Goal: Task Accomplishment & Management: Manage account settings

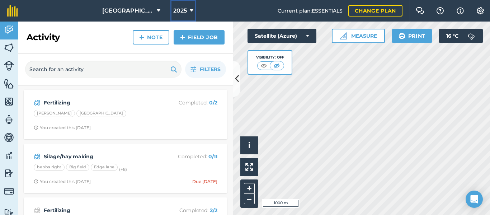
click at [185, 11] on span "2025" at bounding box center [180, 10] width 14 height 9
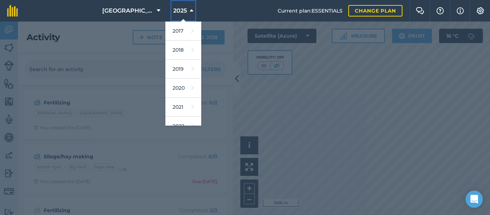
scroll to position [91, 0]
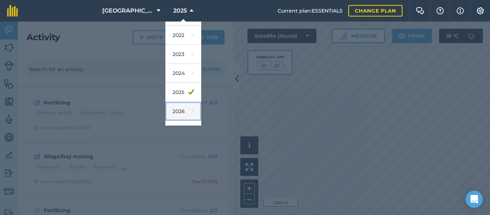
click at [177, 113] on link "2026" at bounding box center [183, 111] width 36 height 19
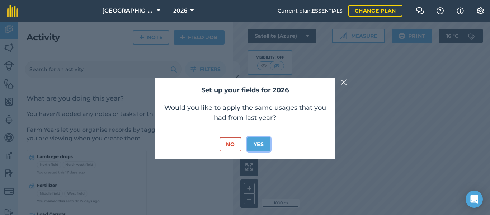
click at [261, 144] on button "Yes" at bounding box center [258, 144] width 23 height 14
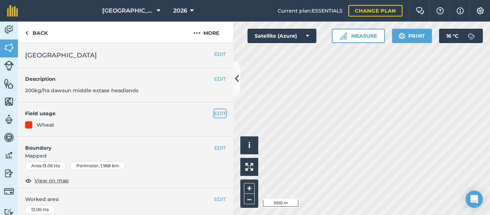
click at [215, 114] on button "EDIT" at bounding box center [220, 113] width 12 height 8
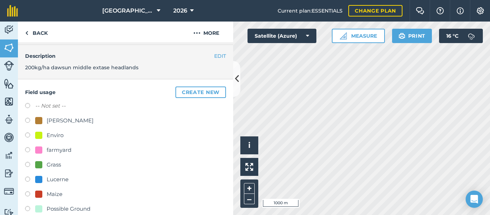
scroll to position [30, 0]
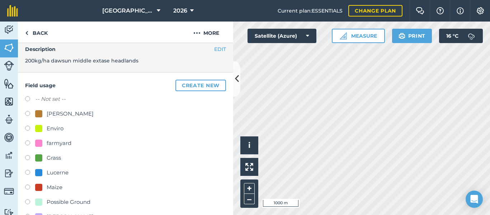
click at [56, 188] on div "Maize" at bounding box center [55, 187] width 16 height 9
radio input "true"
radio input "false"
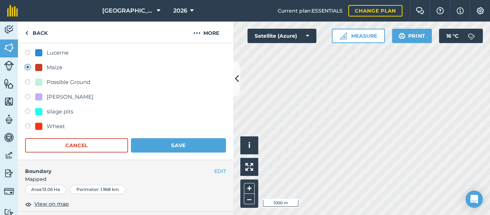
scroll to position [154, 0]
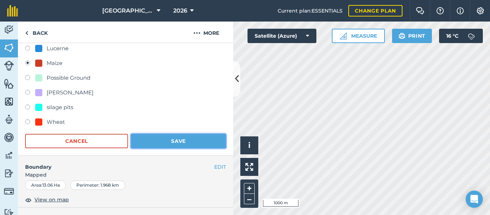
click at [170, 139] on button "Save" at bounding box center [178, 141] width 95 height 14
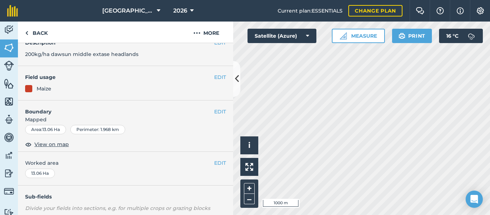
scroll to position [38, 0]
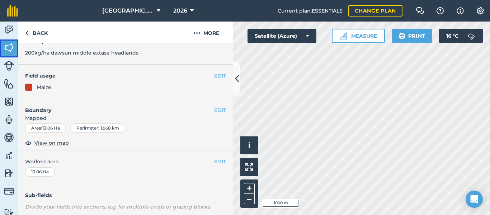
click at [8, 47] on img at bounding box center [9, 47] width 10 height 11
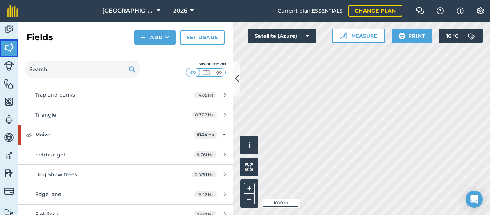
scroll to position [485, 0]
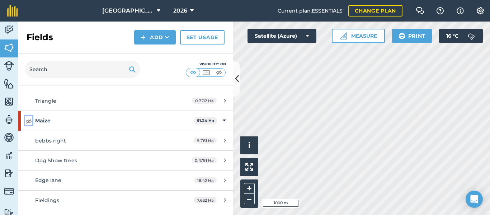
click at [31, 119] on img at bounding box center [28, 121] width 6 height 9
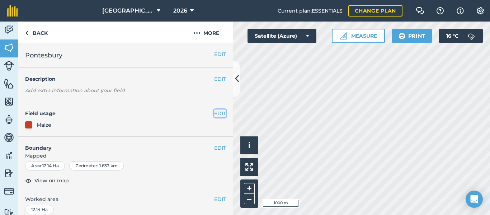
click at [215, 112] on button "EDIT" at bounding box center [220, 113] width 12 height 8
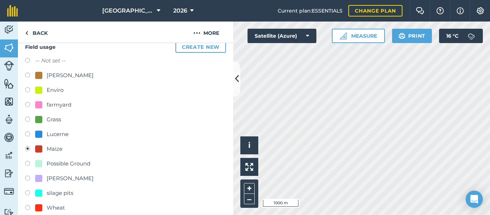
scroll to position [74, 0]
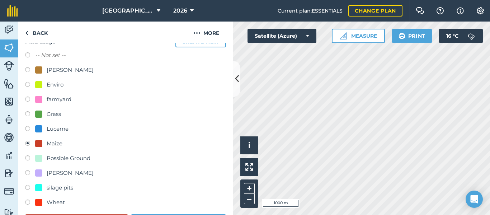
click at [37, 203] on div at bounding box center [38, 202] width 7 height 7
radio input "true"
radio input "false"
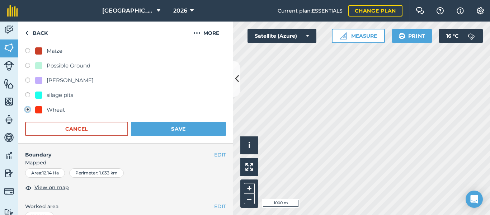
scroll to position [179, 0]
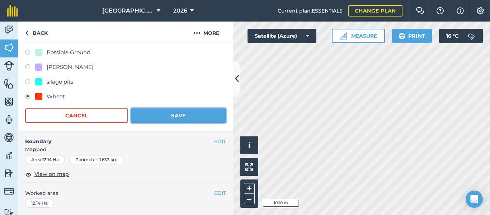
click at [184, 118] on button "Save" at bounding box center [178, 115] width 95 height 14
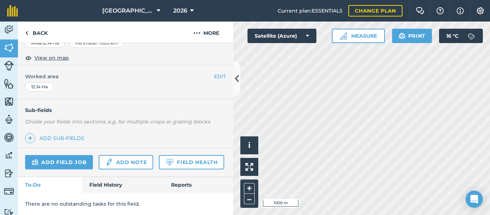
scroll to position [143, 0]
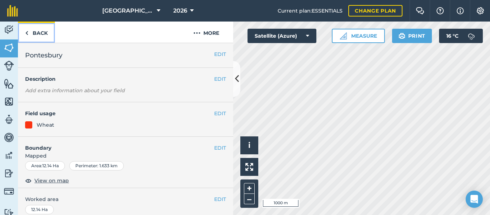
click at [28, 33] on link "Back" at bounding box center [36, 32] width 37 height 21
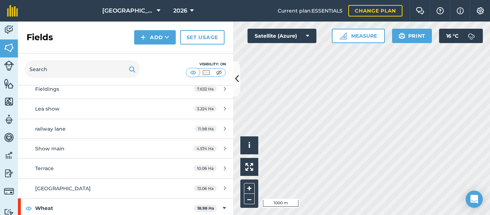
scroll to position [639, 0]
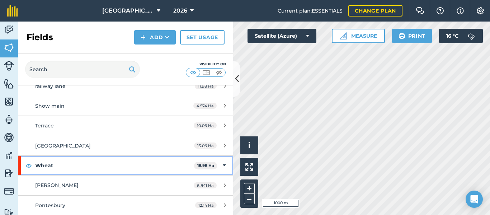
click at [214, 164] on div "Wheat 18.98 Ha" at bounding box center [125, 165] width 215 height 19
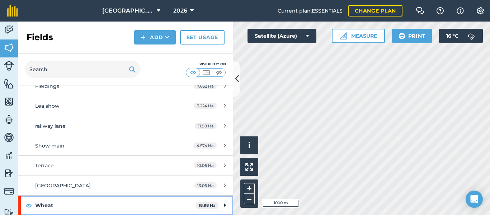
click at [206, 207] on strong "18.98 Ha" at bounding box center [207, 205] width 17 height 5
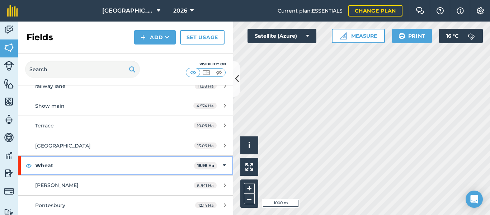
click at [43, 164] on strong "Wheat" at bounding box center [114, 165] width 159 height 19
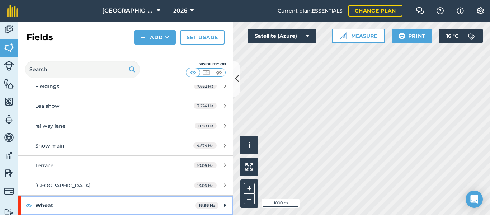
scroll to position [600, 0]
click at [46, 204] on strong "Wheat" at bounding box center [115, 205] width 160 height 19
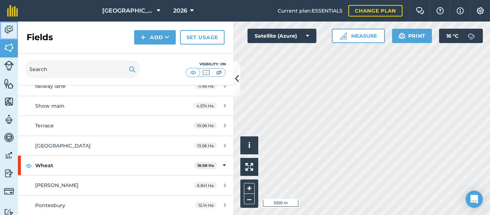
click at [8, 28] on img at bounding box center [9, 29] width 10 height 11
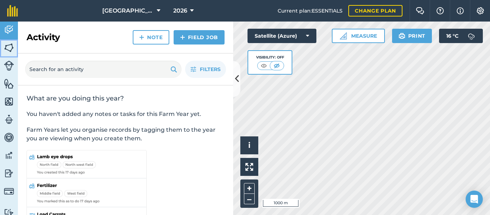
click at [6, 46] on img at bounding box center [9, 47] width 10 height 11
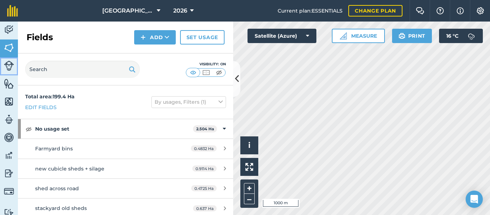
click at [7, 65] on img at bounding box center [9, 66] width 10 height 10
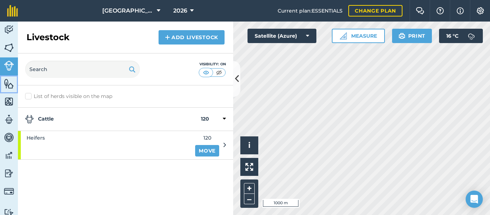
click at [6, 87] on img at bounding box center [9, 83] width 10 height 11
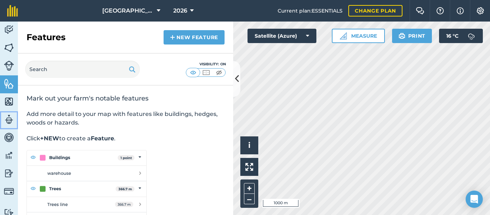
click at [10, 115] on img at bounding box center [9, 119] width 10 height 11
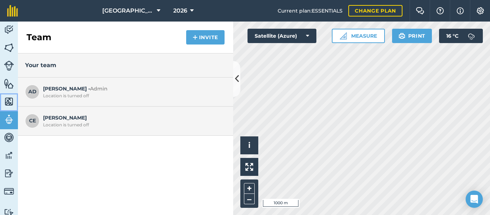
click at [11, 101] on img at bounding box center [9, 101] width 10 height 11
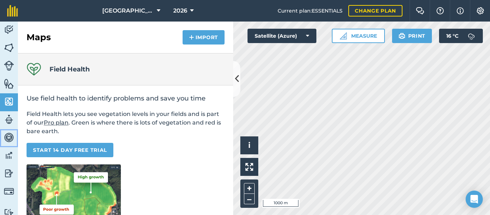
click at [8, 139] on img at bounding box center [9, 137] width 10 height 11
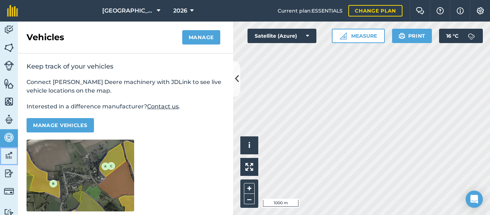
click at [8, 150] on img at bounding box center [9, 155] width 10 height 11
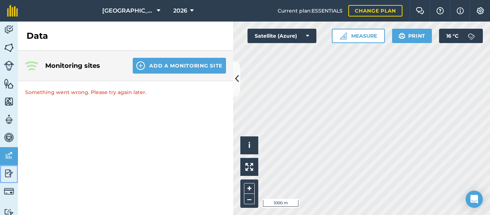
click at [9, 172] on img at bounding box center [9, 173] width 10 height 11
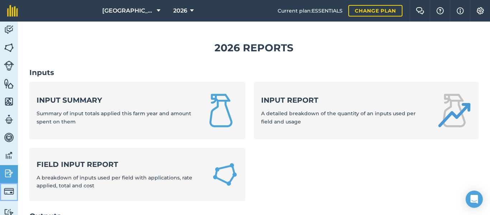
click at [9, 193] on img at bounding box center [9, 191] width 10 height 10
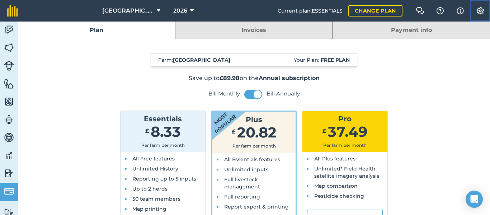
click at [483, 12] on img at bounding box center [480, 10] width 9 height 7
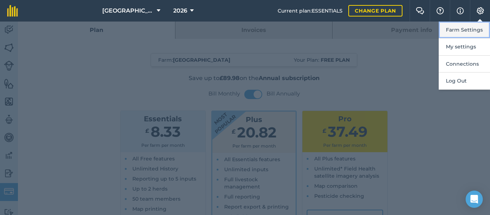
click at [466, 27] on button "Farm Settings" at bounding box center [464, 30] width 51 height 17
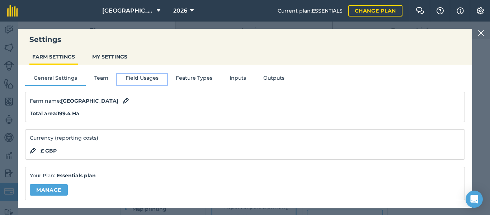
click at [147, 78] on button "Field Usages" at bounding box center [142, 79] width 50 height 11
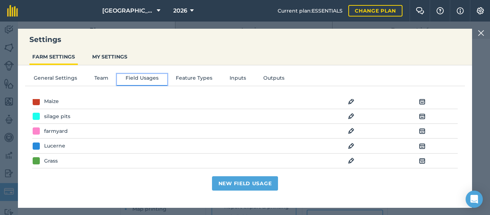
scroll to position [43, 0]
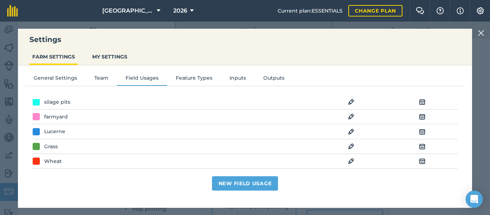
click at [348, 162] on img at bounding box center [351, 161] width 6 height 9
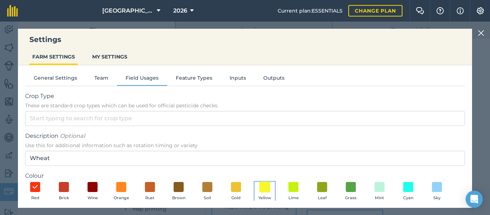
click at [266, 189] on span at bounding box center [265, 186] width 11 height 11
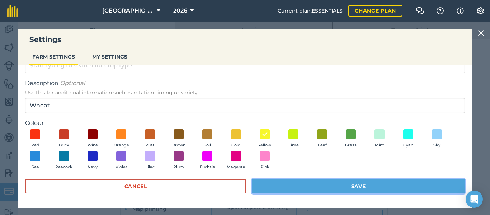
click at [370, 182] on button "Save" at bounding box center [358, 186] width 213 height 14
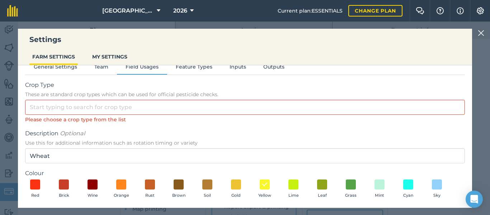
scroll to position [0, 0]
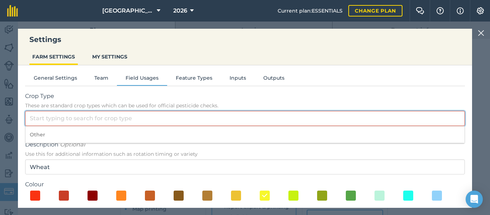
click at [155, 119] on input "Crop Type These are standard crop types which can be used for official pesticid…" at bounding box center [245, 118] width 440 height 15
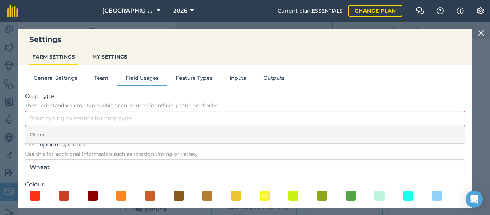
click at [145, 132] on li "Other" at bounding box center [244, 134] width 439 height 17
type input "Other"
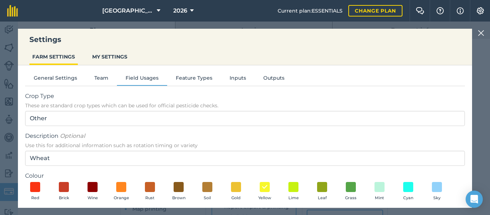
scroll to position [53, 0]
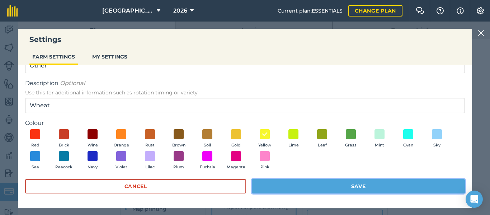
click at [396, 186] on button "Save" at bounding box center [358, 186] width 213 height 14
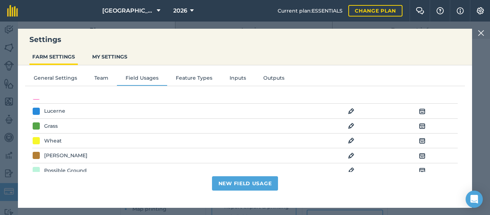
scroll to position [59, 0]
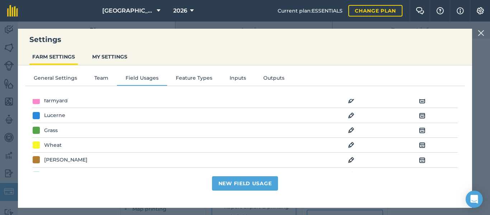
click at [482, 31] on img at bounding box center [481, 33] width 6 height 9
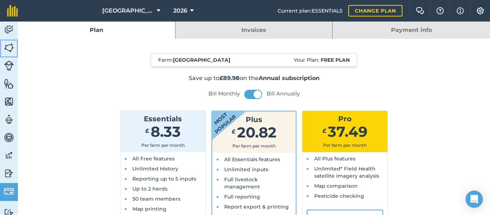
click at [9, 48] on img at bounding box center [9, 47] width 10 height 11
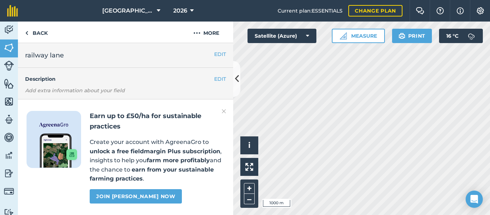
click at [65, 81] on h4 "Description" at bounding box center [125, 79] width 201 height 8
click at [224, 111] on img at bounding box center [224, 111] width 4 height 9
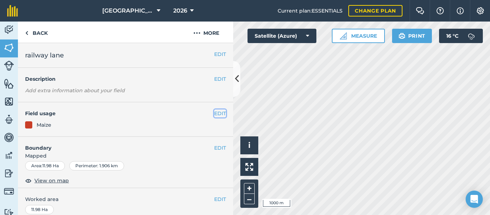
click at [215, 114] on button "EDIT" at bounding box center [220, 113] width 12 height 8
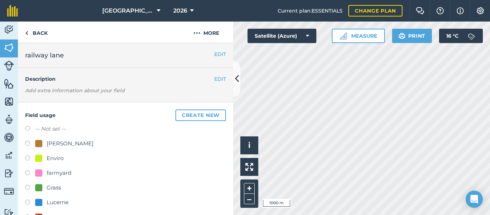
click at [28, 187] on label at bounding box center [30, 188] width 10 height 7
radio input "true"
radio input "false"
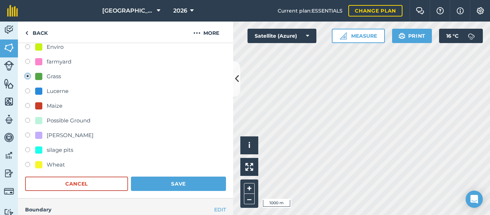
scroll to position [178, 0]
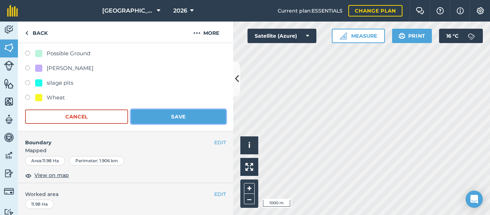
click at [176, 116] on button "Save" at bounding box center [178, 116] width 95 height 14
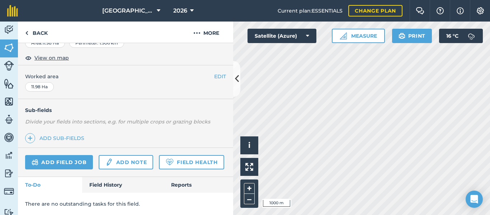
scroll to position [143, 0]
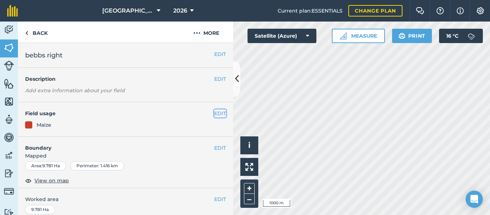
click at [216, 114] on button "EDIT" at bounding box center [220, 113] width 12 height 8
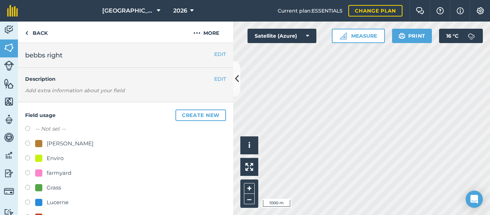
click at [27, 188] on label at bounding box center [30, 188] width 10 height 7
radio input "true"
radio input "false"
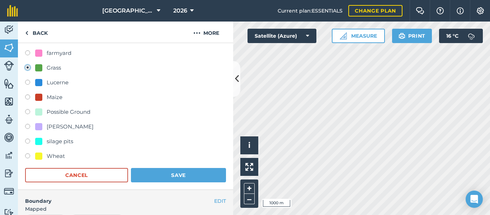
scroll to position [127, 0]
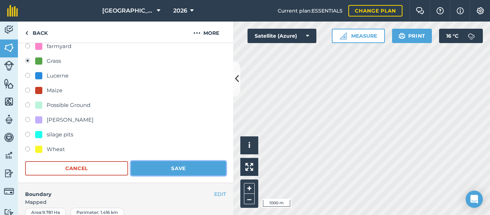
click at [178, 167] on button "Save" at bounding box center [178, 168] width 95 height 14
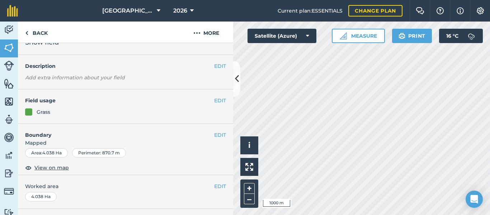
scroll to position [10, 0]
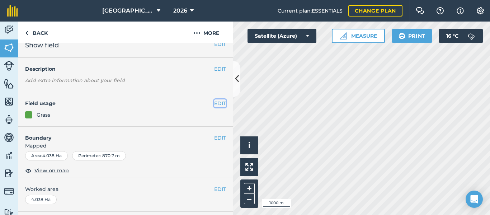
click at [216, 104] on button "EDIT" at bounding box center [220, 103] width 12 height 8
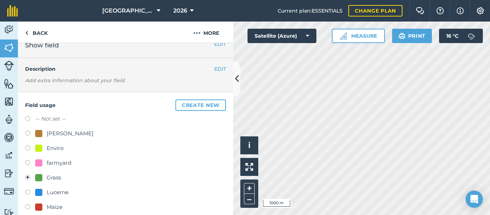
click at [28, 208] on label at bounding box center [30, 207] width 10 height 7
radio input "true"
radio input "false"
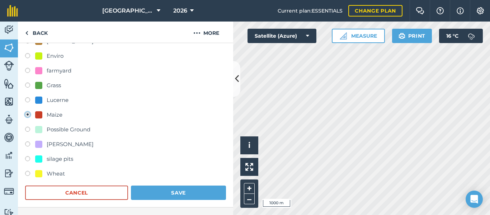
scroll to position [163, 0]
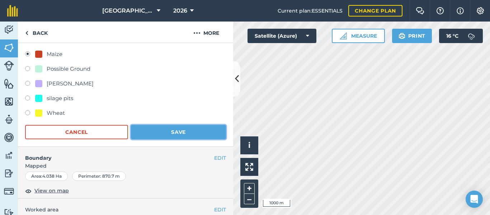
click at [190, 132] on button "Save" at bounding box center [178, 132] width 95 height 14
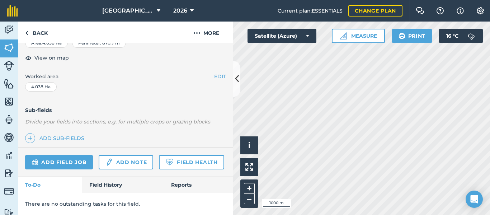
scroll to position [143, 0]
click at [250, 188] on button "+" at bounding box center [249, 188] width 11 height 11
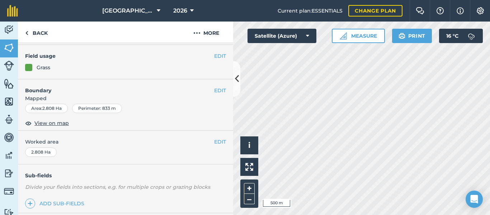
scroll to position [53, 0]
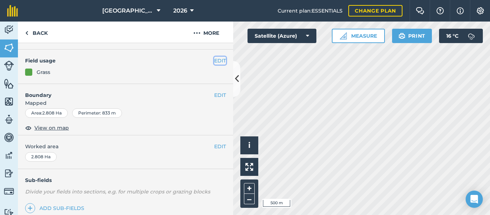
click at [215, 59] on button "EDIT" at bounding box center [220, 61] width 12 height 8
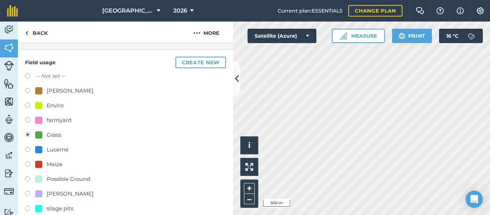
click at [27, 165] on label at bounding box center [30, 165] width 10 height 7
radio input "true"
radio input "false"
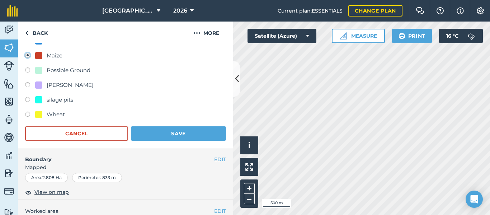
scroll to position [178, 0]
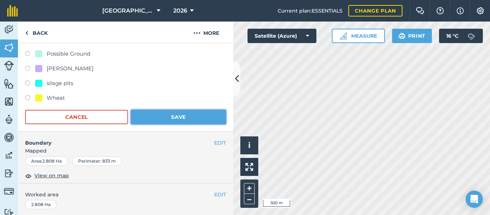
click at [185, 122] on button "Save" at bounding box center [178, 117] width 95 height 14
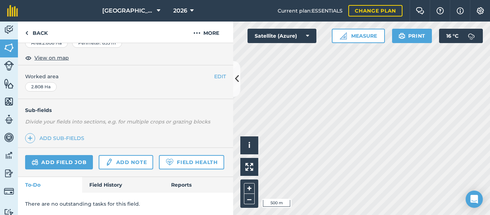
scroll to position [143, 0]
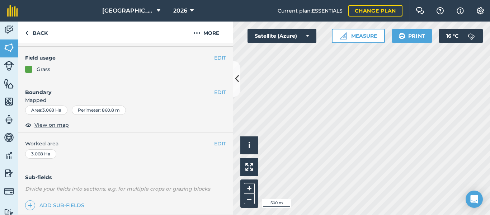
scroll to position [51, 0]
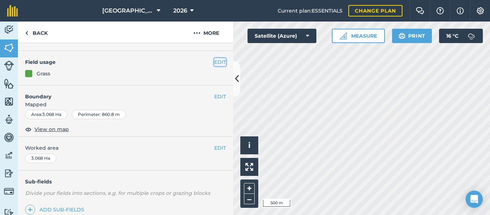
click at [218, 62] on button "EDIT" at bounding box center [220, 62] width 12 height 8
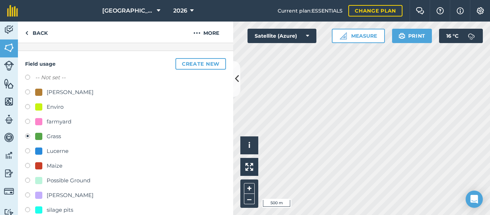
click at [27, 166] on label at bounding box center [30, 166] width 10 height 7
radio input "true"
radio input "false"
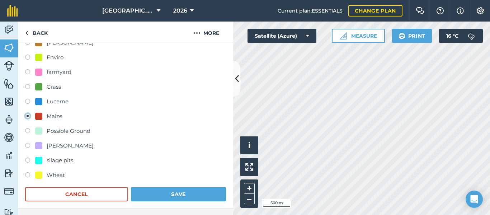
scroll to position [171, 0]
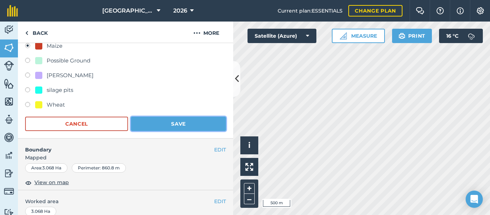
click at [188, 125] on button "Save" at bounding box center [178, 124] width 95 height 14
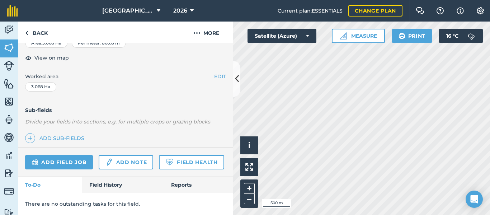
scroll to position [143, 0]
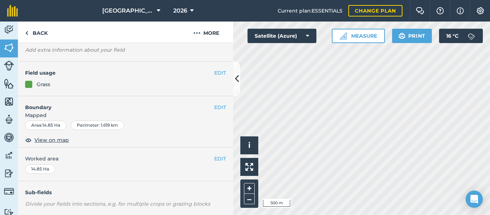
scroll to position [33, 0]
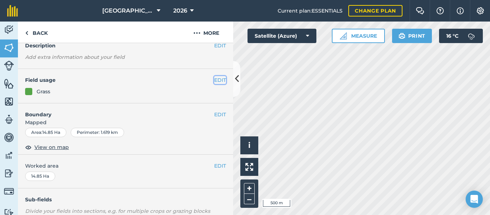
click at [214, 77] on button "EDIT" at bounding box center [220, 80] width 12 height 8
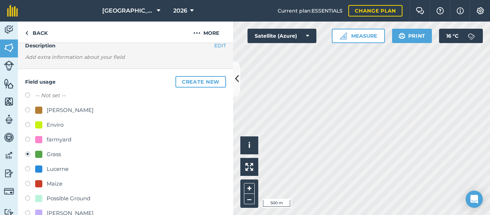
click at [27, 185] on label at bounding box center [30, 184] width 10 height 7
radio input "true"
radio input "false"
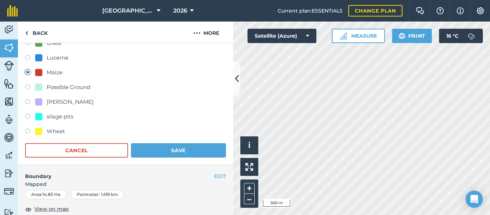
scroll to position [137, 0]
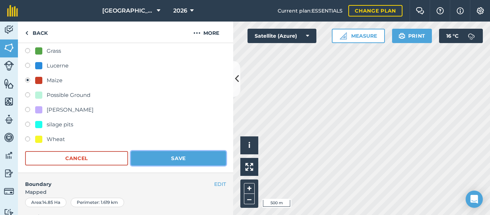
click at [191, 157] on button "Save" at bounding box center [178, 158] width 95 height 14
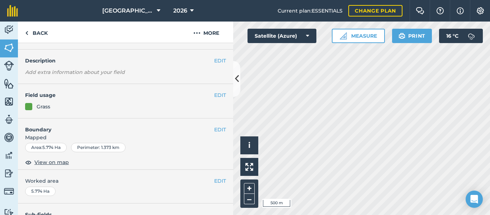
scroll to position [15, 0]
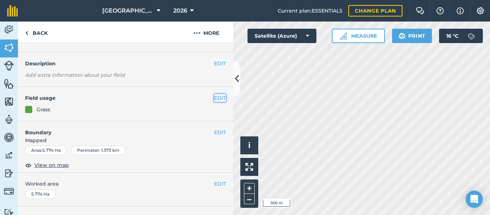
click at [216, 99] on button "EDIT" at bounding box center [220, 98] width 12 height 8
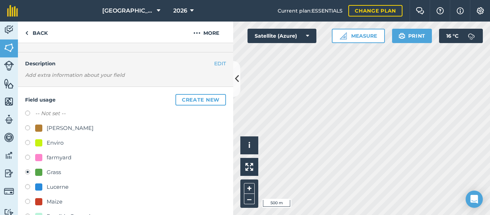
click at [26, 202] on label at bounding box center [30, 202] width 10 height 7
radio input "true"
radio input "false"
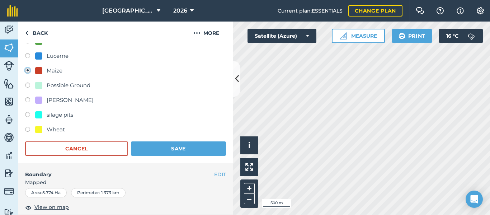
scroll to position [151, 0]
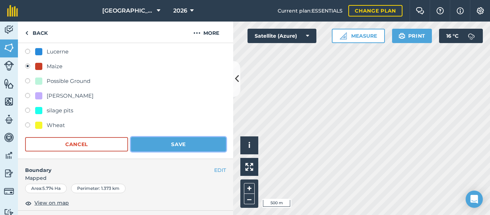
click at [200, 142] on button "Save" at bounding box center [178, 144] width 95 height 14
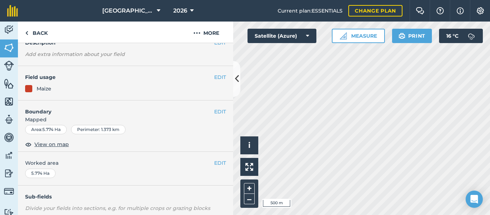
scroll to position [29, 0]
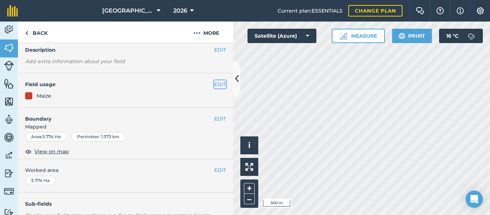
click at [218, 84] on button "EDIT" at bounding box center [220, 84] width 12 height 8
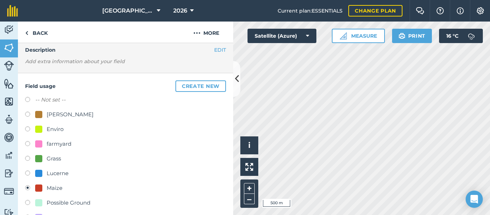
click at [29, 158] on label at bounding box center [30, 159] width 10 height 7
radio input "true"
radio input "false"
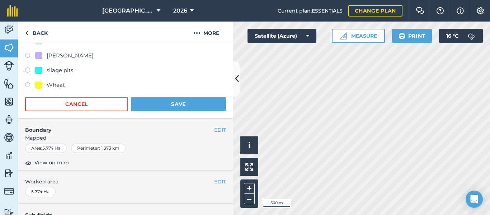
scroll to position [215, 0]
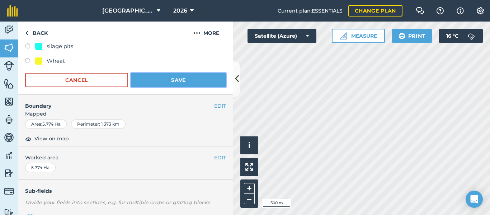
click at [182, 81] on button "Save" at bounding box center [178, 80] width 95 height 14
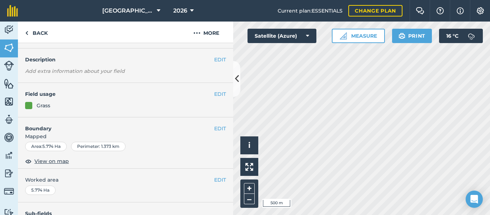
scroll to position [0, 0]
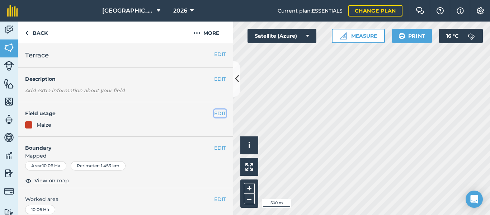
click at [216, 112] on button "EDIT" at bounding box center [220, 113] width 12 height 8
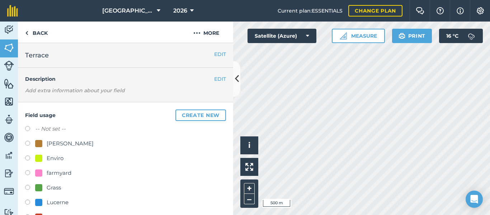
click at [27, 188] on label at bounding box center [30, 188] width 10 height 7
radio input "true"
radio input "false"
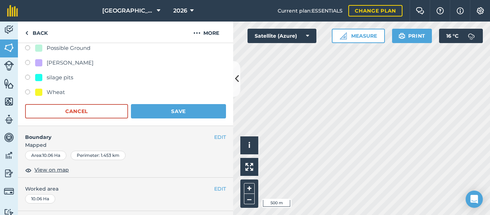
scroll to position [181, 0]
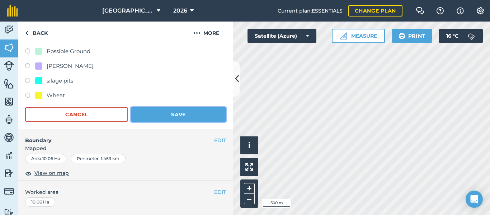
click at [188, 117] on button "Save" at bounding box center [178, 114] width 95 height 14
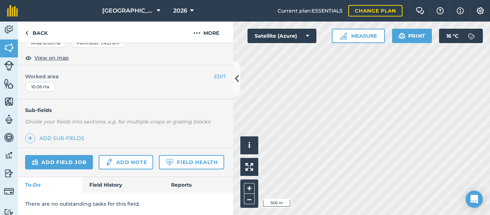
scroll to position [143, 0]
click at [41, 32] on link "Back" at bounding box center [36, 32] width 37 height 21
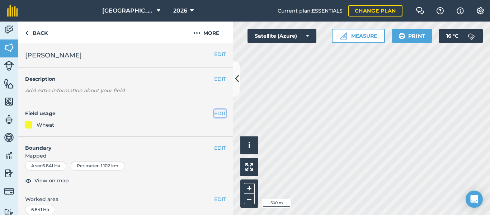
click at [214, 110] on button "EDIT" at bounding box center [220, 113] width 12 height 8
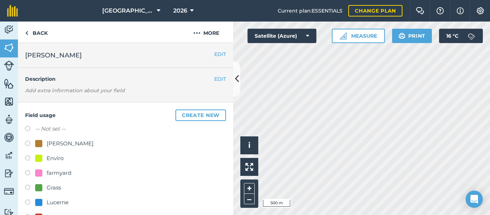
click at [40, 214] on div at bounding box center [38, 217] width 7 height 7
radio input "true"
radio input "false"
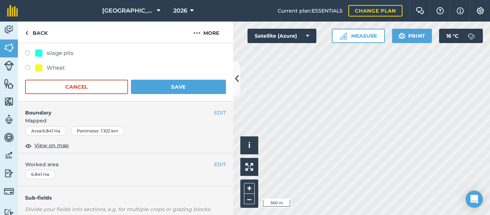
scroll to position [227, 0]
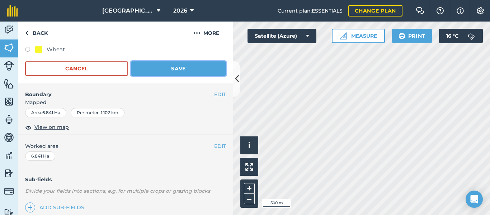
click at [173, 71] on button "Save" at bounding box center [178, 68] width 95 height 14
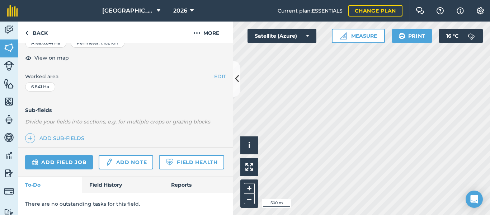
scroll to position [143, 0]
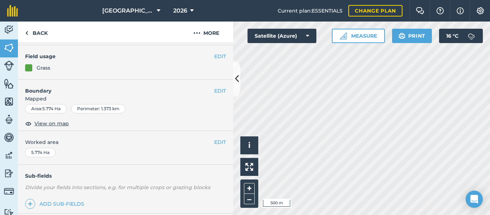
scroll to position [56, 0]
click at [216, 58] on button "EDIT" at bounding box center [220, 57] width 12 height 8
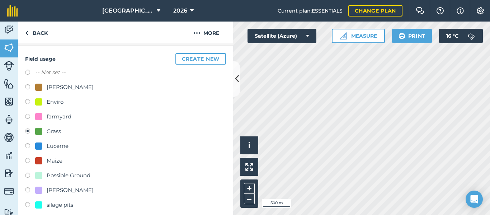
click at [53, 160] on div "Maize" at bounding box center [55, 161] width 16 height 9
radio input "true"
radio input "false"
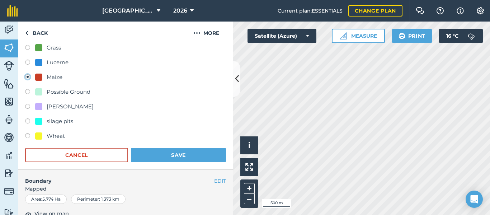
scroll to position [154, 0]
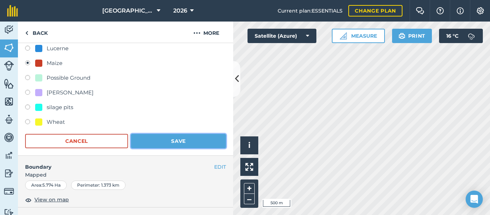
click at [199, 139] on button "Save" at bounding box center [178, 141] width 95 height 14
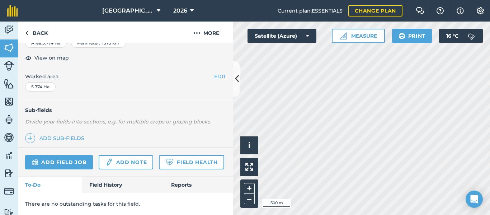
scroll to position [143, 0]
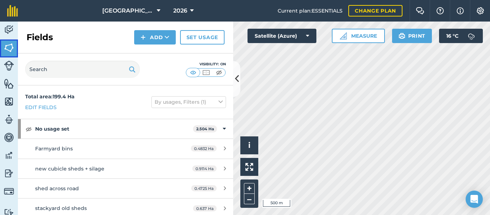
click at [12, 46] on img at bounding box center [9, 47] width 10 height 11
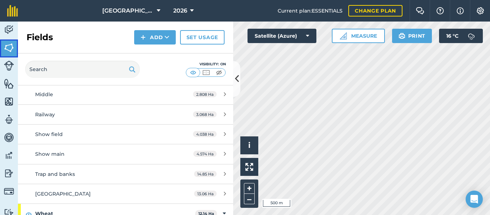
scroll to position [604, 0]
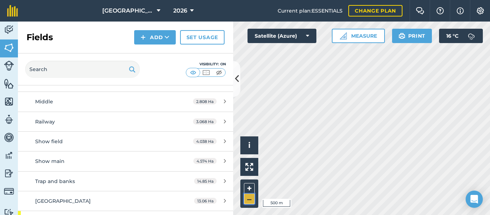
click at [250, 197] on button "–" at bounding box center [249, 199] width 11 height 10
click at [251, 187] on button "+" at bounding box center [249, 188] width 11 height 11
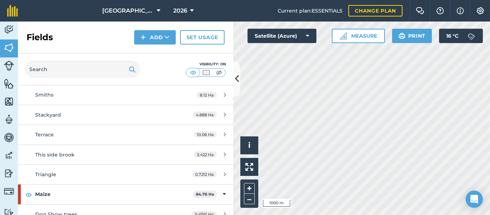
scroll to position [379, 0]
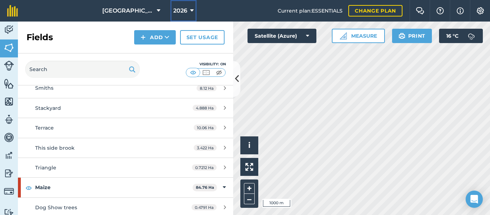
click at [182, 11] on span "2026" at bounding box center [180, 10] width 14 height 9
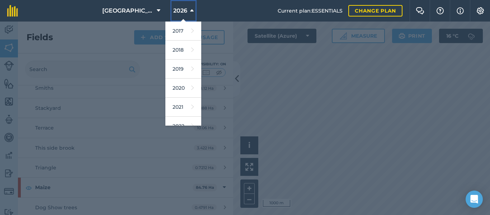
scroll to position [91, 0]
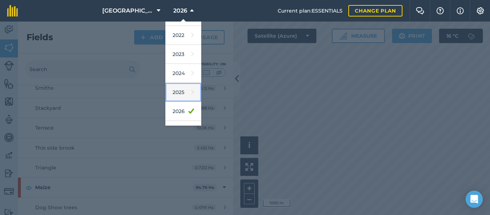
click at [180, 92] on link "2025" at bounding box center [183, 92] width 36 height 19
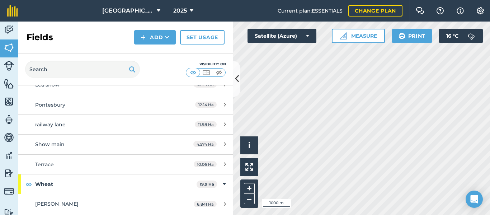
scroll to position [639, 0]
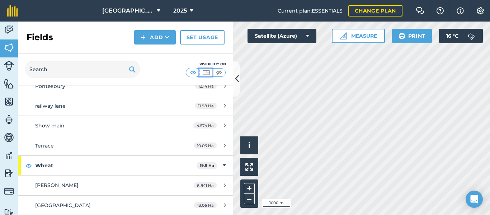
click at [207, 73] on img at bounding box center [206, 72] width 9 height 7
click at [194, 72] on img at bounding box center [193, 72] width 9 height 7
click at [206, 71] on img at bounding box center [206, 72] width 9 height 7
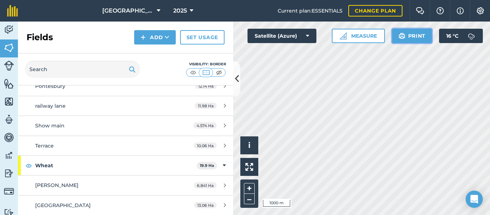
click at [418, 39] on button "Print" at bounding box center [412, 36] width 40 height 14
click at [249, 199] on button "–" at bounding box center [249, 199] width 11 height 10
click at [248, 187] on button "+" at bounding box center [249, 188] width 11 height 11
click at [251, 198] on button "–" at bounding box center [249, 199] width 11 height 10
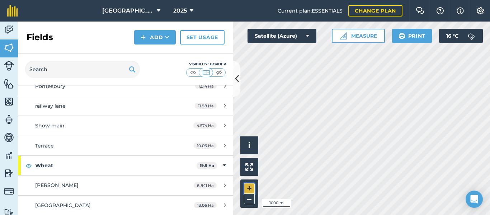
click at [250, 189] on button "+" at bounding box center [249, 188] width 11 height 11
click at [250, 197] on button "–" at bounding box center [249, 199] width 11 height 10
click at [250, 190] on button "+" at bounding box center [249, 188] width 11 height 11
click at [249, 188] on button "+" at bounding box center [249, 188] width 11 height 11
click at [331, 215] on html "Newnham Farm 2025 Current plan : ESSENTIALS Change plan Farm Chat Help Info Set…" at bounding box center [245, 107] width 490 height 215
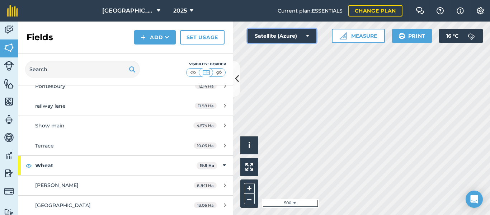
click at [300, 32] on button "Satellite (Azure)" at bounding box center [282, 36] width 69 height 14
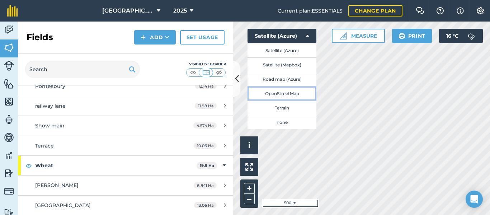
click at [284, 94] on button "OpenStreetMap" at bounding box center [282, 93] width 69 height 14
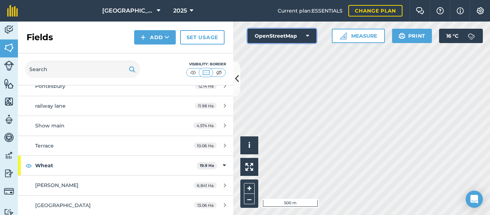
click at [299, 35] on button "OpenStreetMap" at bounding box center [282, 36] width 69 height 14
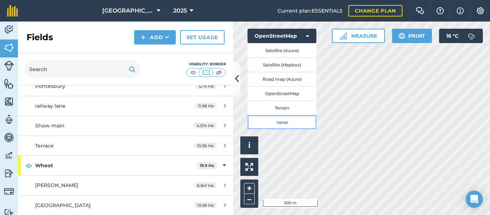
click at [286, 127] on button "none" at bounding box center [282, 122] width 69 height 14
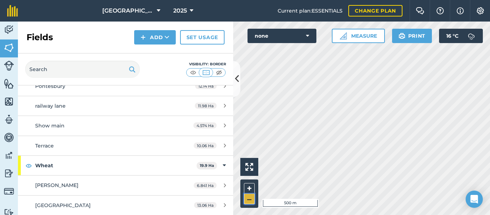
click at [247, 199] on button "–" at bounding box center [249, 199] width 11 height 10
click at [248, 188] on button "+" at bounding box center [249, 188] width 11 height 11
click at [194, 72] on img at bounding box center [193, 72] width 9 height 7
click at [443, 0] on html "Newnham Farm 2025 Current plan : ESSENTIALS Change plan Farm Chat Help Info Set…" at bounding box center [245, 107] width 490 height 215
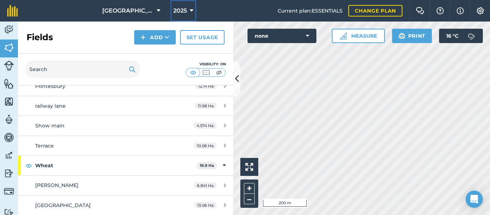
drag, startPoint x: 412, startPoint y: 42, endPoint x: 178, endPoint y: 11, distance: 235.3
click at [178, 11] on span "2025" at bounding box center [180, 10] width 14 height 9
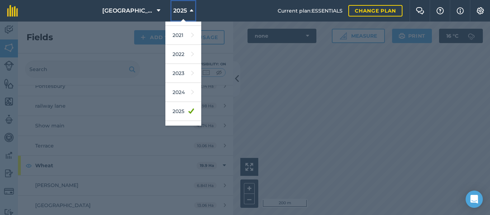
scroll to position [91, 0]
click at [181, 108] on link "2026" at bounding box center [183, 111] width 36 height 19
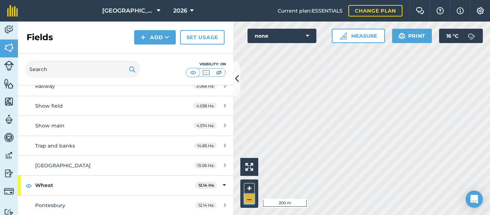
click at [251, 200] on button "–" at bounding box center [249, 199] width 11 height 10
